Goal: Navigation & Orientation: Understand site structure

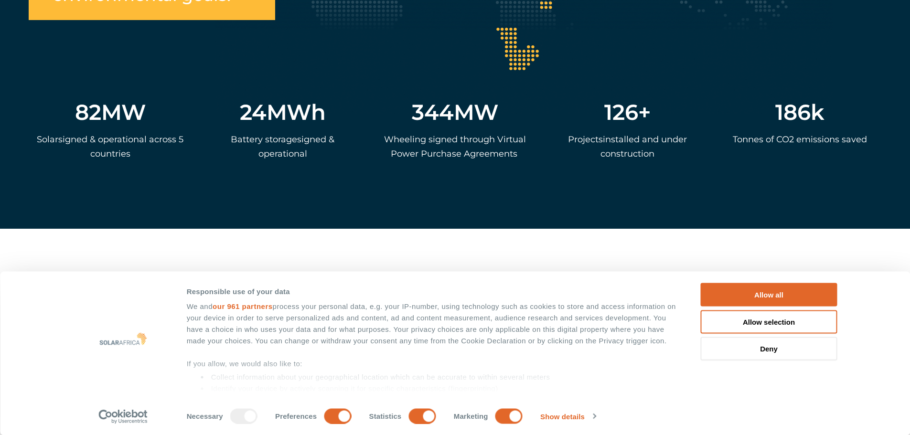
scroll to position [2246, 0]
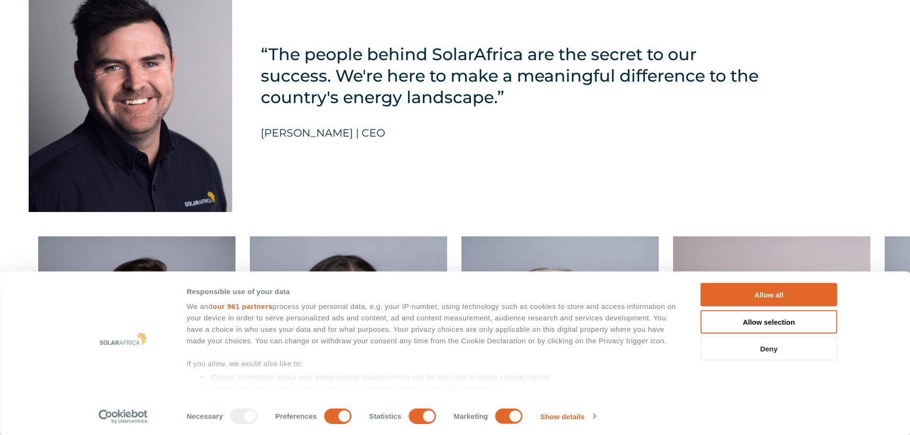
click at [745, 356] on button "Deny" at bounding box center [769, 348] width 137 height 23
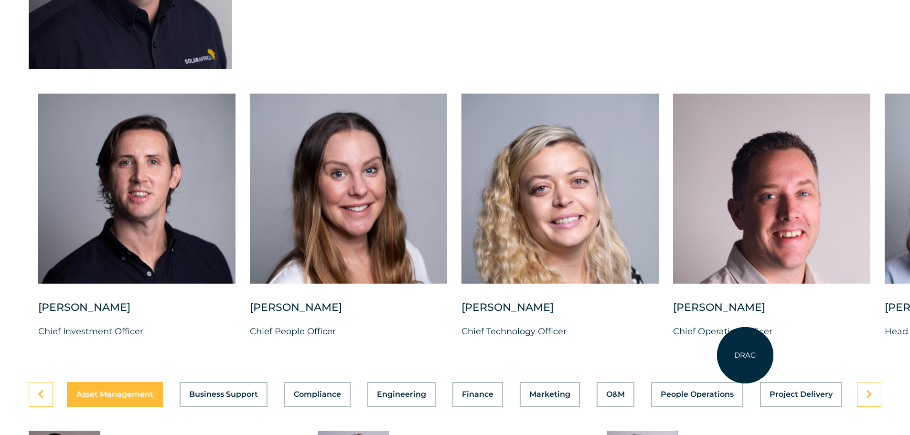
scroll to position [2389, 0]
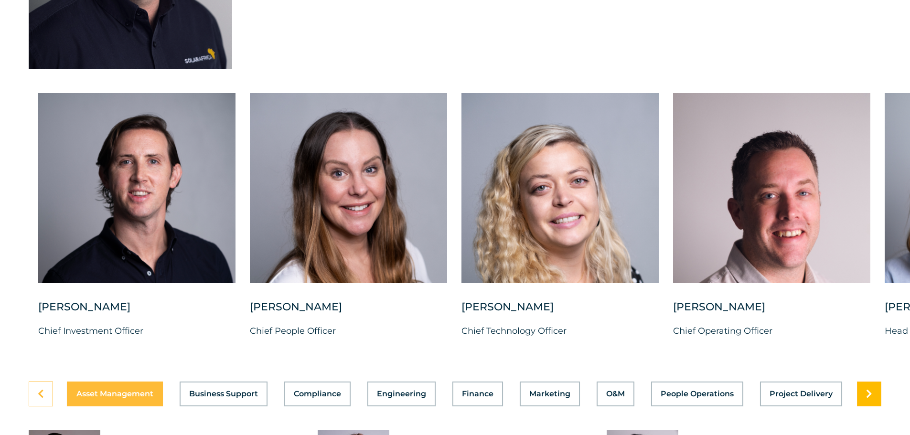
click at [865, 388] on link at bounding box center [869, 394] width 24 height 25
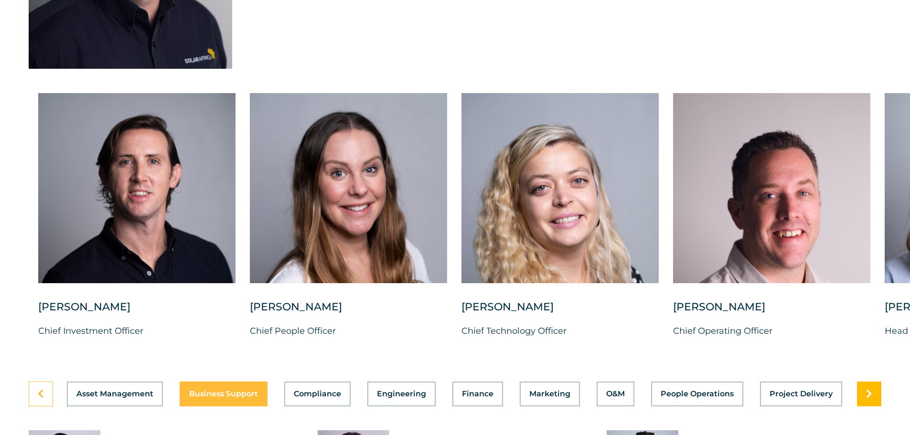
click at [865, 388] on link at bounding box center [869, 394] width 24 height 25
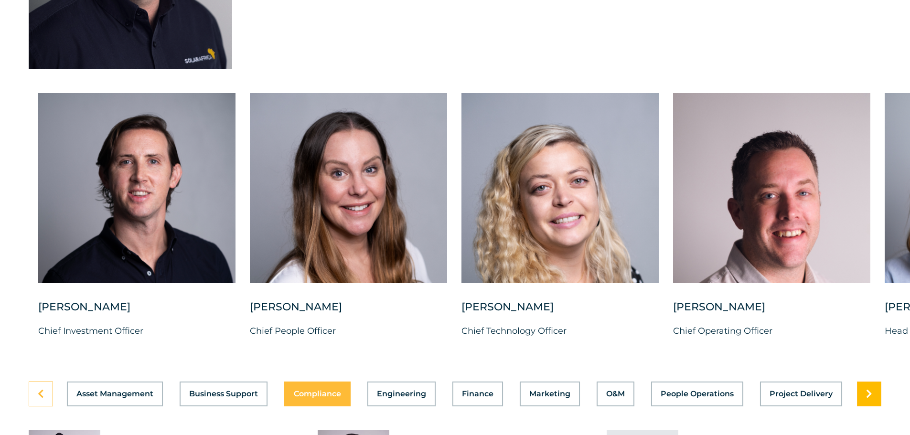
click at [865, 388] on link at bounding box center [869, 394] width 24 height 25
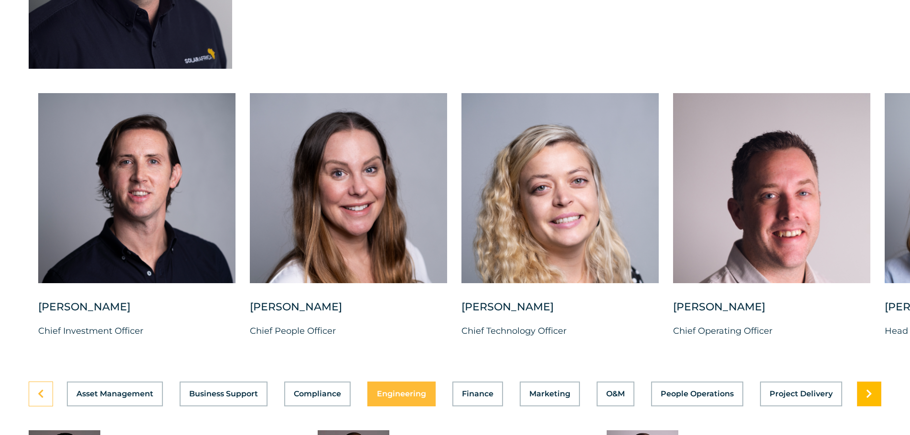
click at [865, 388] on link at bounding box center [869, 394] width 24 height 25
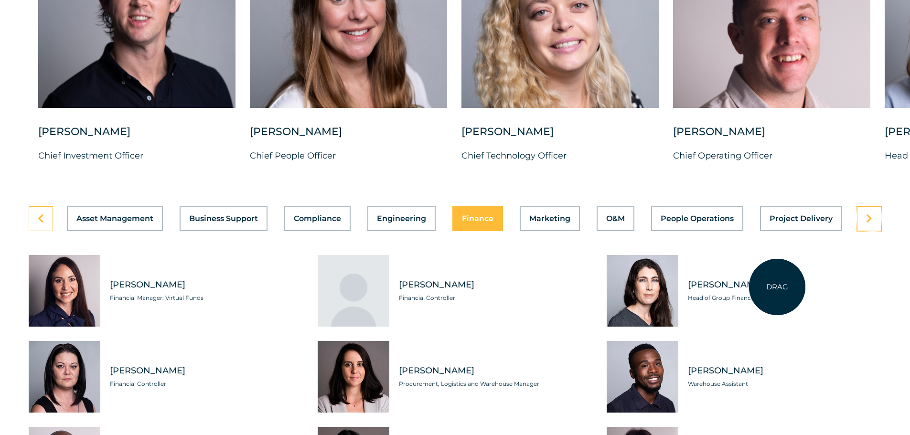
scroll to position [2581, 0]
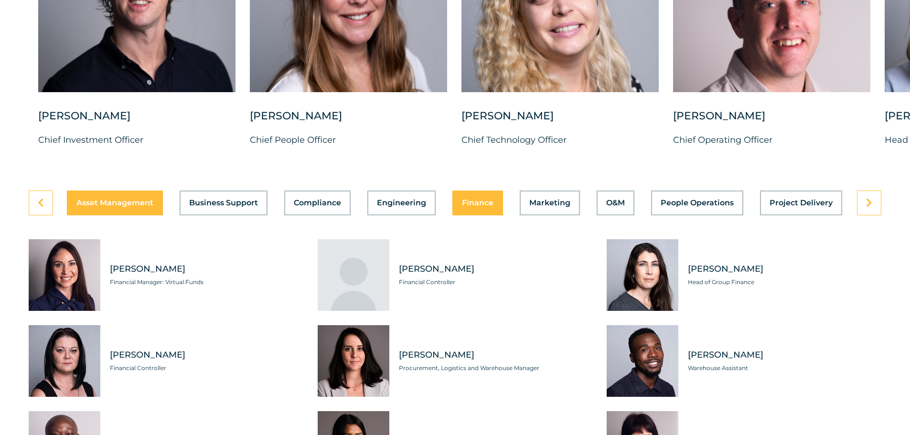
click at [108, 199] on span "Asset Management" at bounding box center [114, 203] width 77 height 8
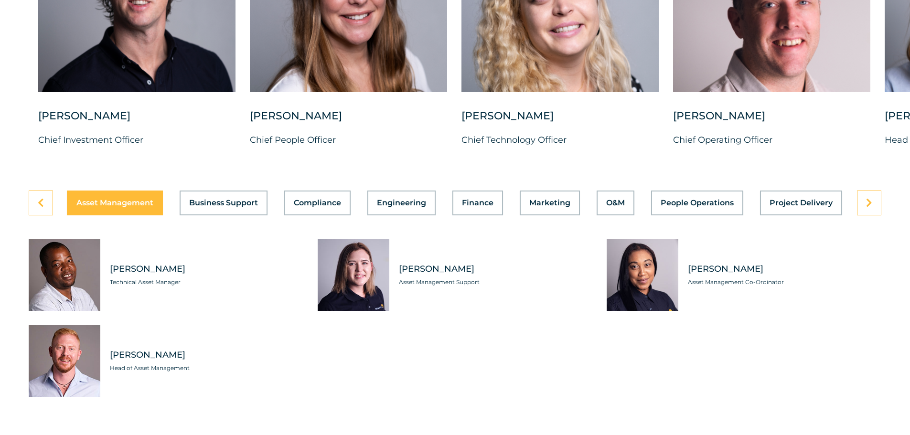
click at [175, 197] on div "Asset Management Business Support Compliance Engineering Finance Marketing O&M …" at bounding box center [455, 203] width 853 height 25
click at [188, 205] on button "Business Support" at bounding box center [224, 203] width 88 height 25
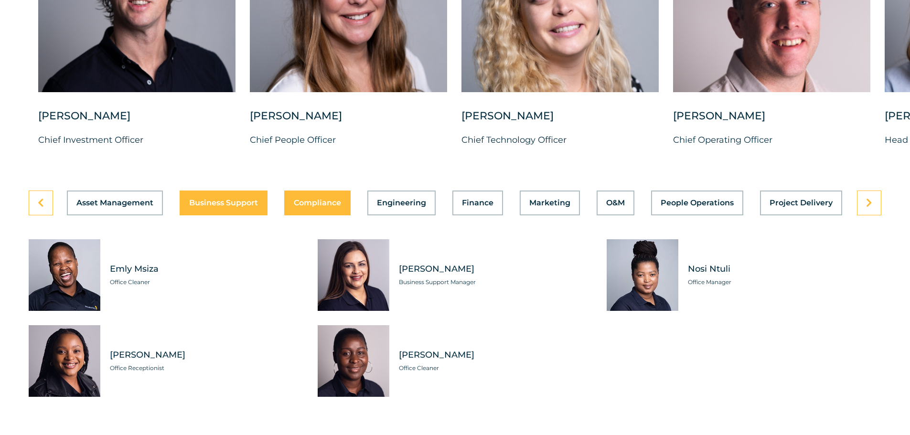
click at [326, 199] on span "Compliance" at bounding box center [317, 203] width 47 height 8
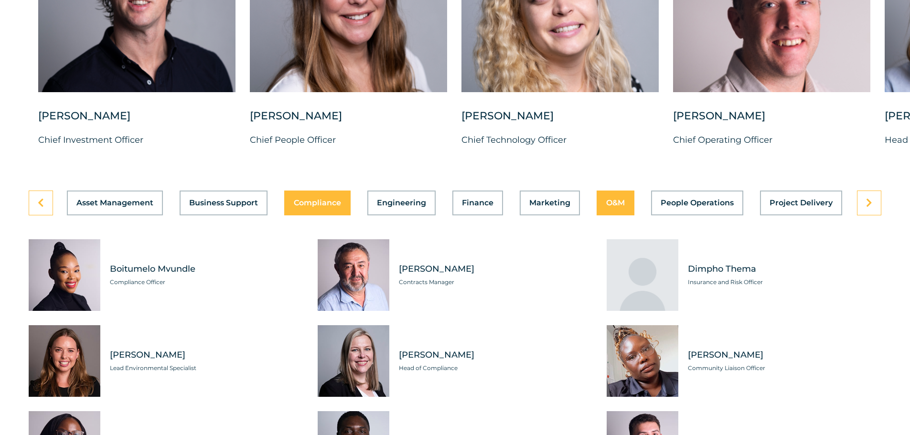
click at [603, 205] on div "Asset Management Business Support Compliance Engineering Finance Marketing O&M …" at bounding box center [455, 203] width 853 height 25
click at [606, 199] on span "O&M" at bounding box center [615, 203] width 19 height 8
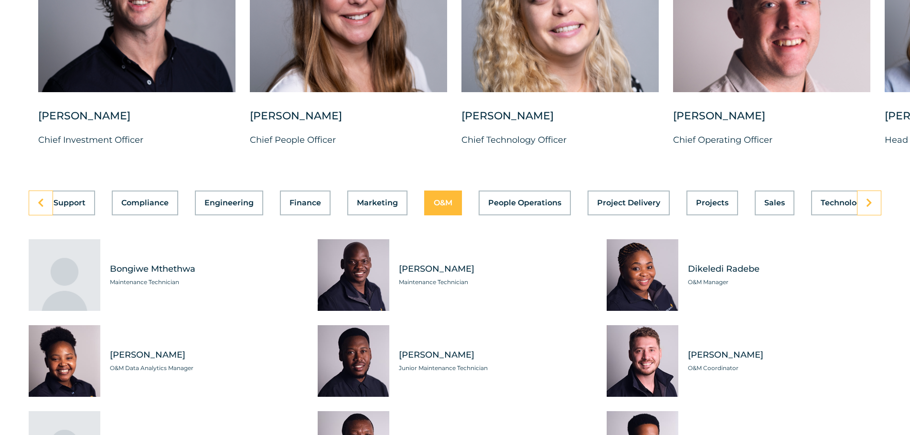
scroll to position [0, 203]
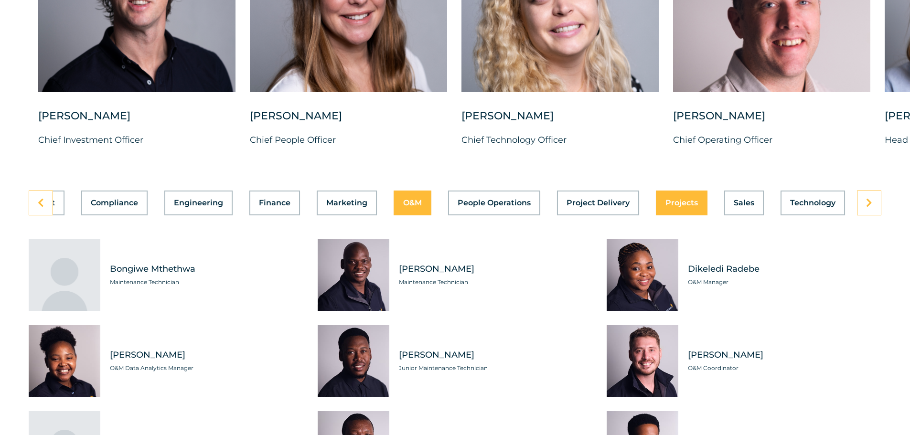
click at [663, 205] on button "Projects" at bounding box center [682, 203] width 52 height 25
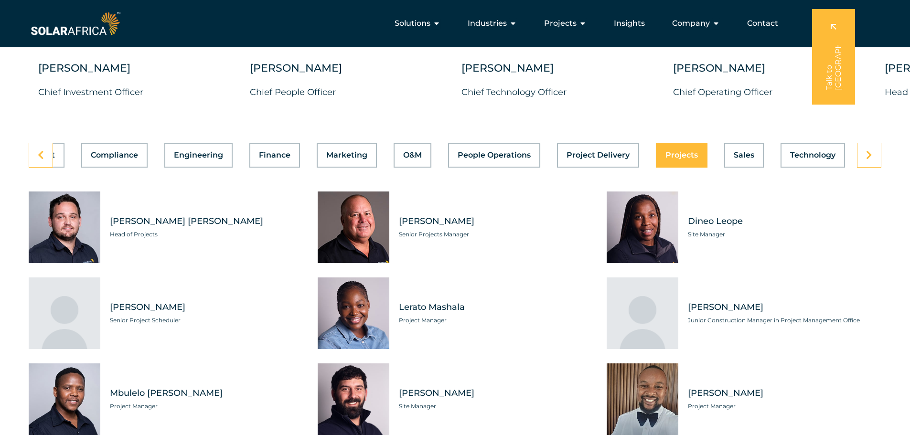
scroll to position [2581, 0]
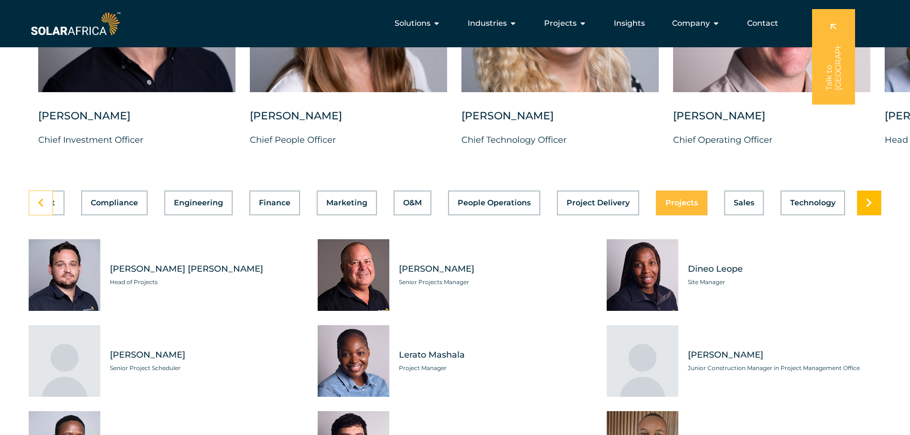
click at [868, 198] on icon at bounding box center [869, 203] width 6 height 10
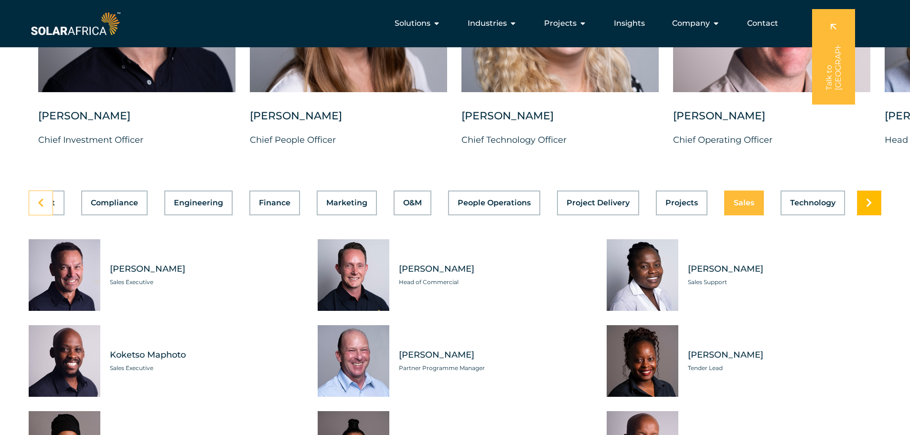
scroll to position [0, 203]
click at [868, 198] on icon at bounding box center [869, 203] width 6 height 10
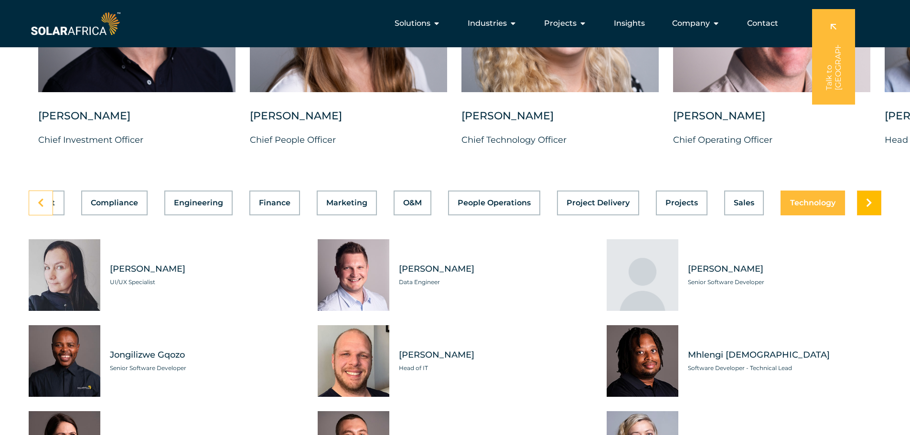
click at [868, 198] on icon at bounding box center [869, 203] width 6 height 10
